Goal: Find specific page/section: Find specific page/section

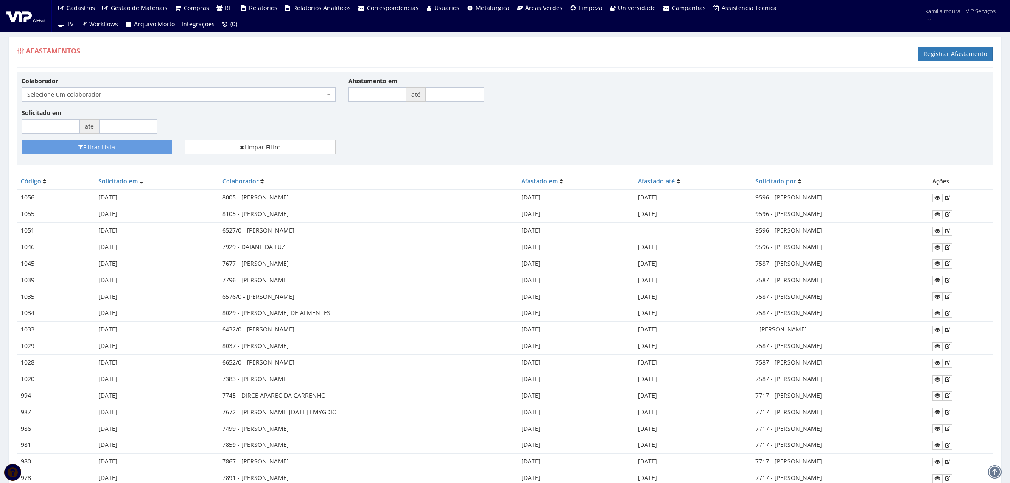
scroll to position [277, 0]
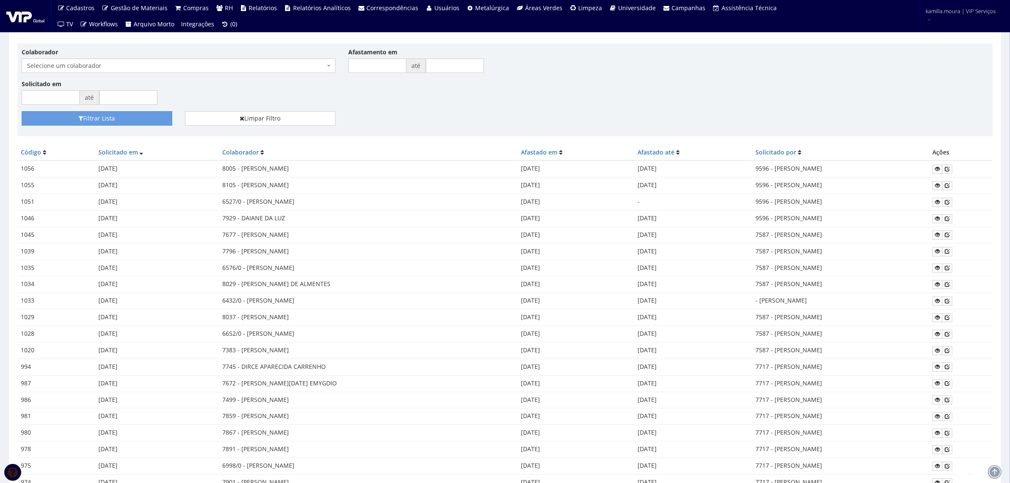
scroll to position [53, 0]
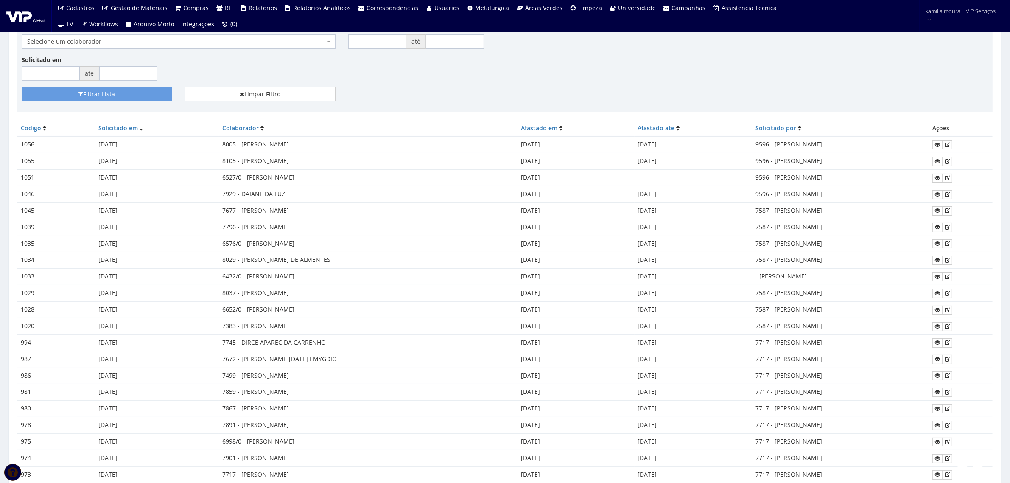
drag, startPoint x: 204, startPoint y: 395, endPoint x: 632, endPoint y: 393, distance: 427.8
click at [632, 393] on tr "981 26/12/2022 7859 - KAMILLY DE SOUZA LIMA 22/12/2022 28/12/2022 7717 - DANIEL…" at bounding box center [505, 392] width 976 height 17
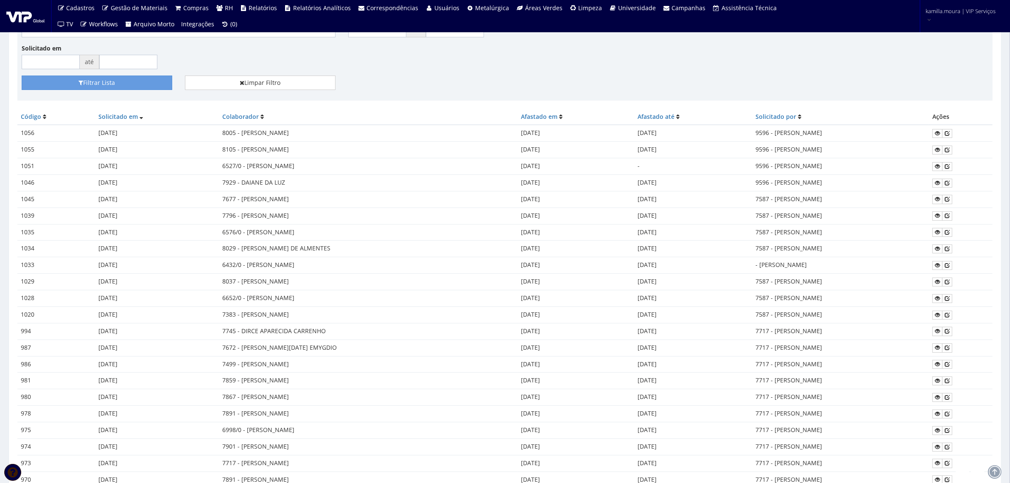
scroll to position [0, 0]
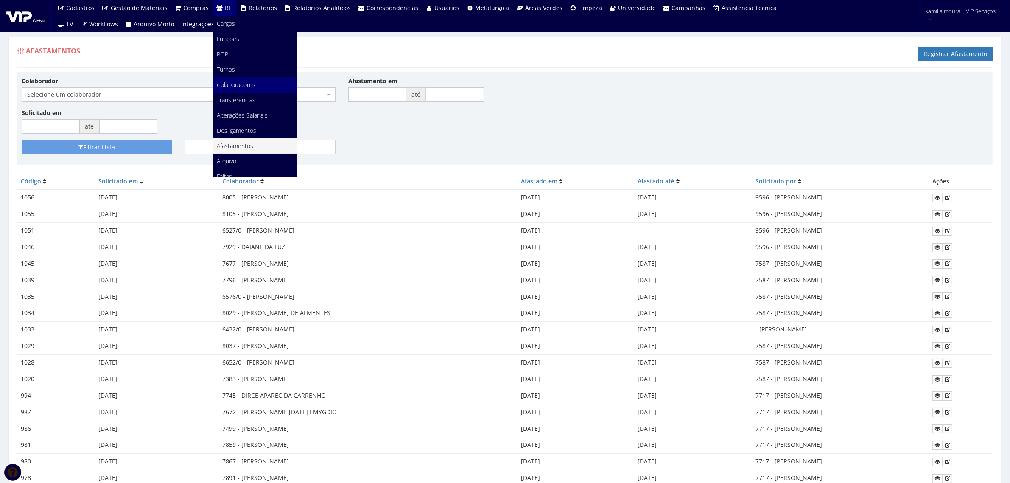
click at [256, 87] on link "Colaboradores" at bounding box center [255, 84] width 84 height 15
